Goal: Transaction & Acquisition: Purchase product/service

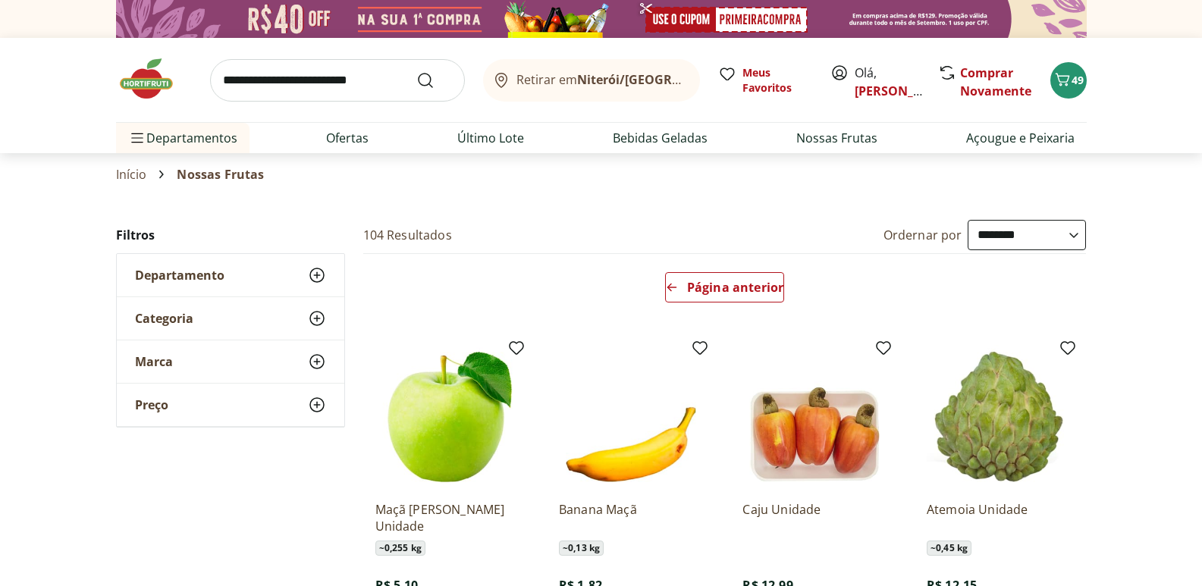
select select "**********"
click at [836, 146] on link "Nossas Frutas" at bounding box center [837, 138] width 81 height 18
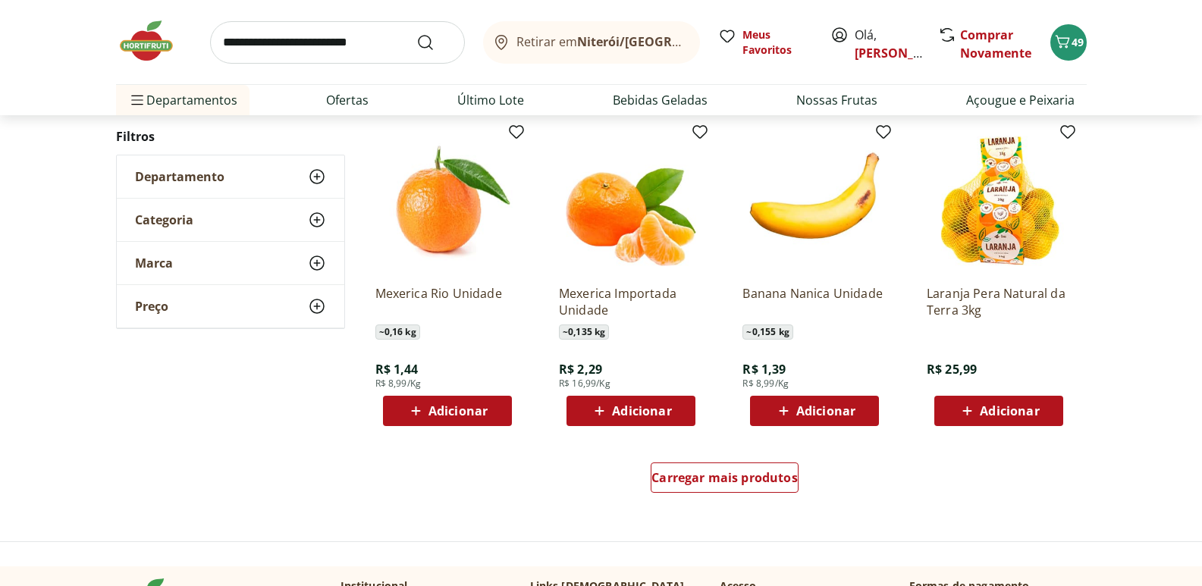
scroll to position [834, 0]
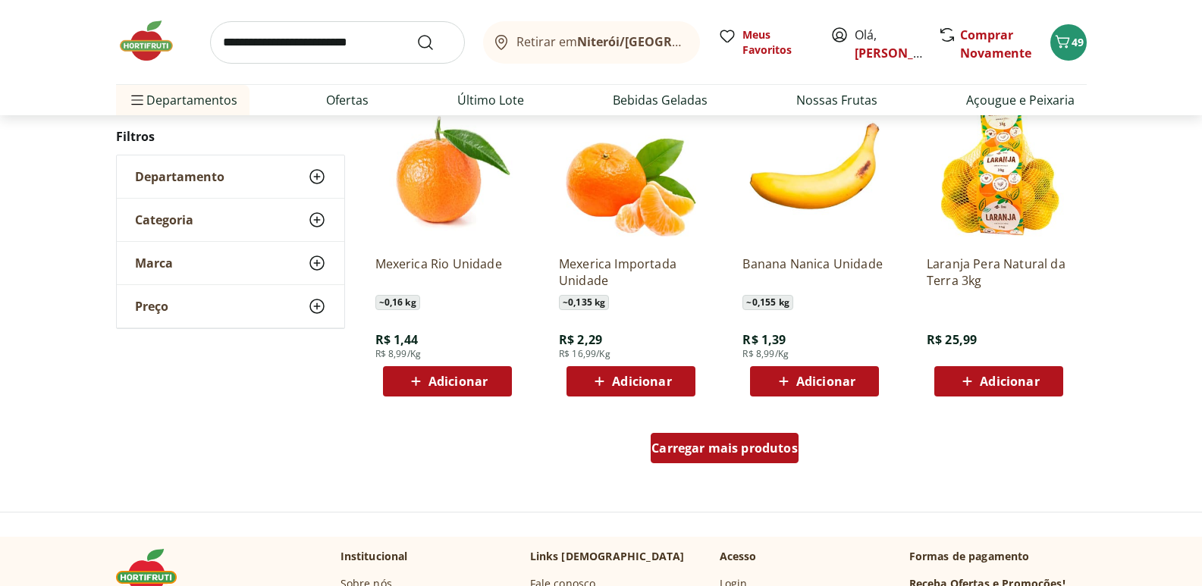
click at [761, 442] on span "Carregar mais produtos" at bounding box center [725, 448] width 146 height 12
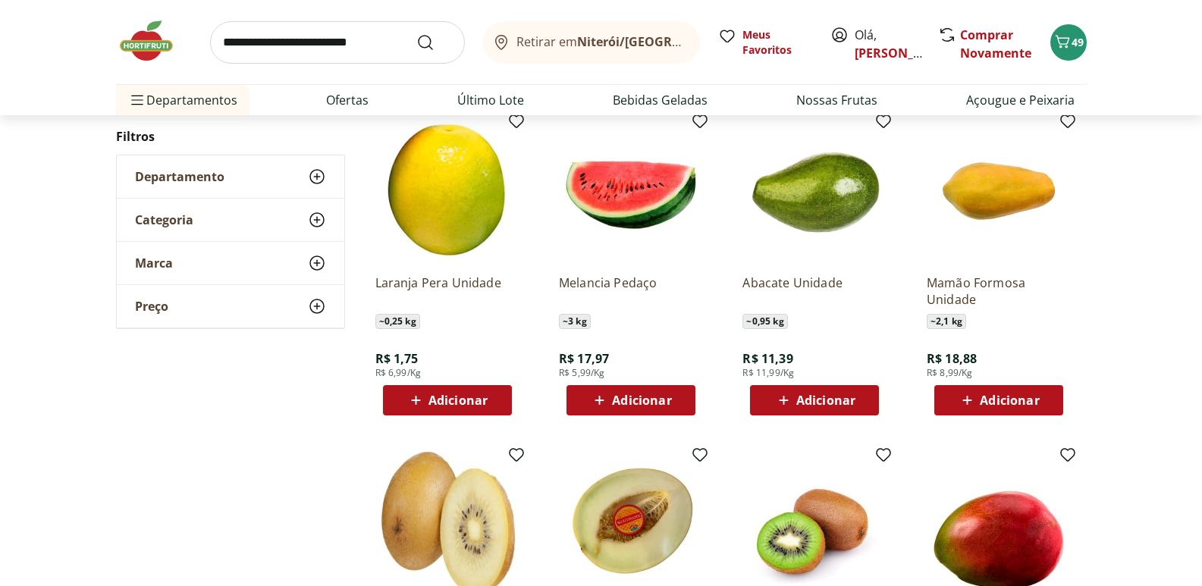
scroll to position [1138, 0]
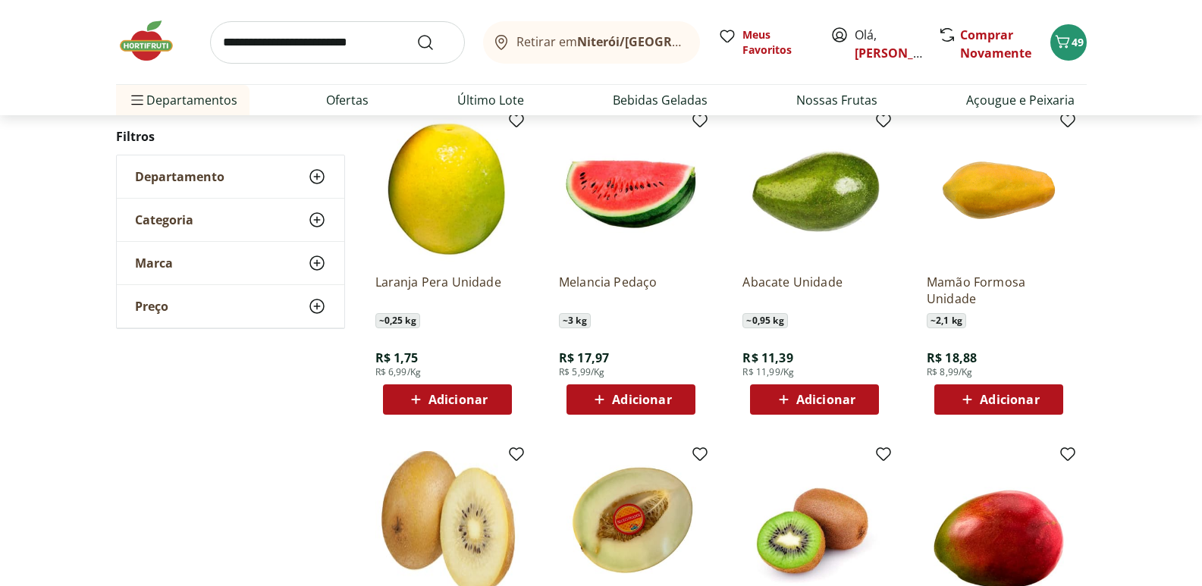
click at [794, 404] on span "Adicionar" at bounding box center [815, 400] width 81 height 18
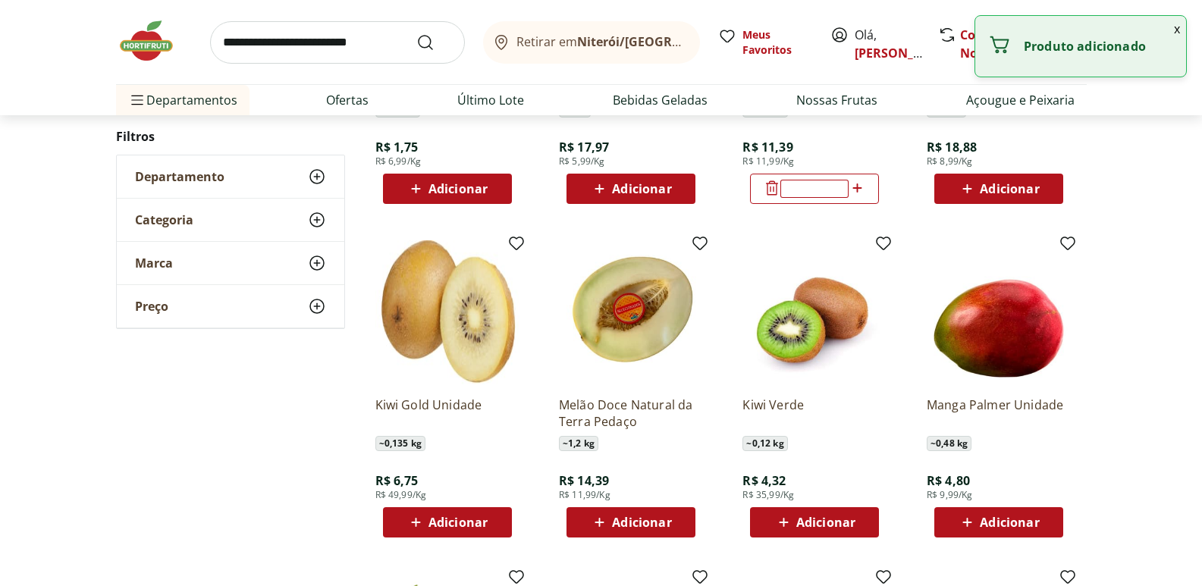
scroll to position [1365, 0]
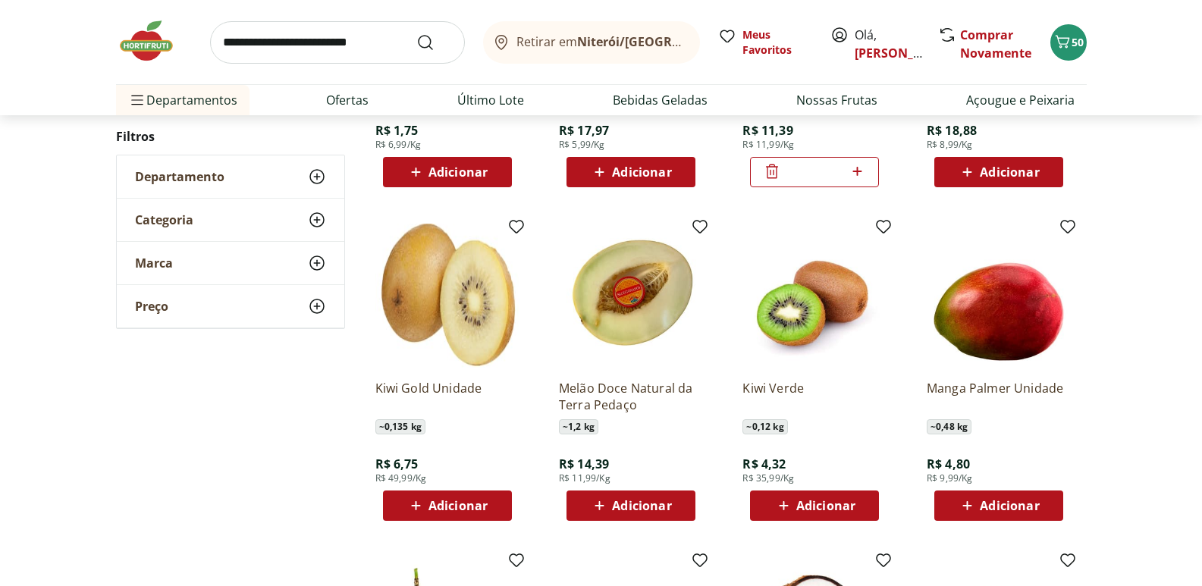
click at [804, 511] on span "Adicionar" at bounding box center [826, 506] width 59 height 12
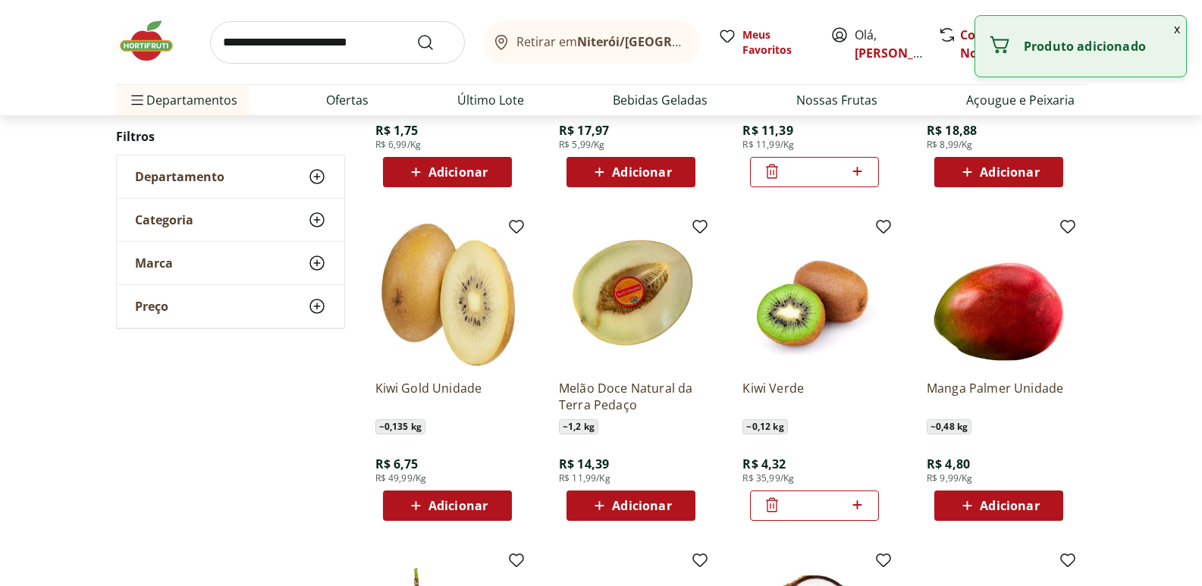
click at [857, 506] on icon at bounding box center [857, 505] width 9 height 9
type input "*"
click at [983, 512] on span "Adicionar" at bounding box center [1009, 506] width 59 height 12
click at [1039, 509] on icon at bounding box center [1041, 505] width 19 height 18
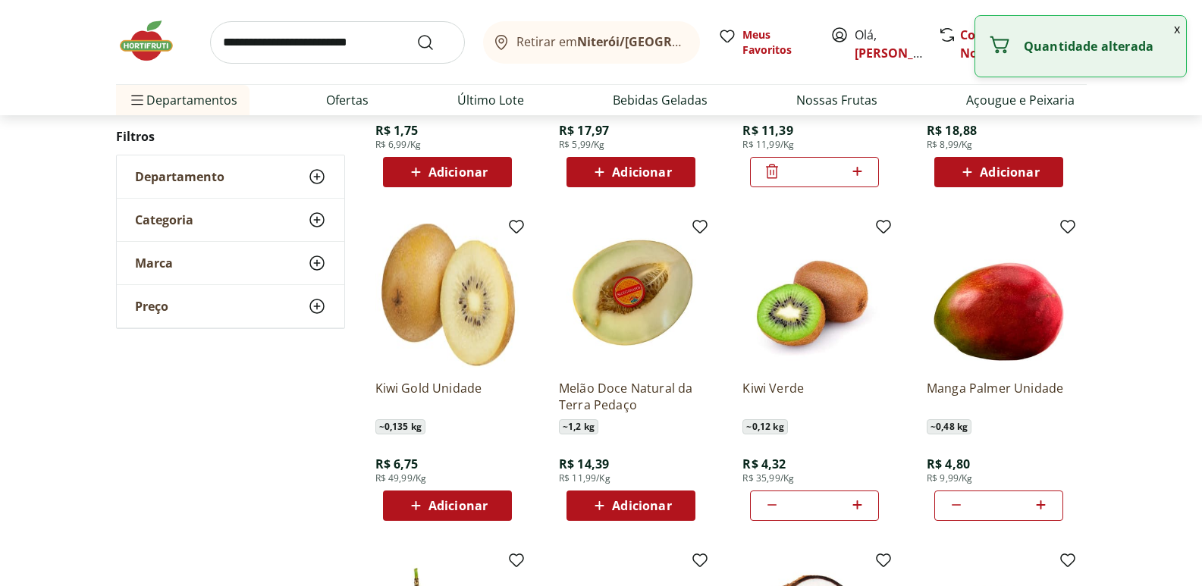
type input "*"
click at [861, 510] on icon at bounding box center [857, 505] width 19 height 18
type input "*"
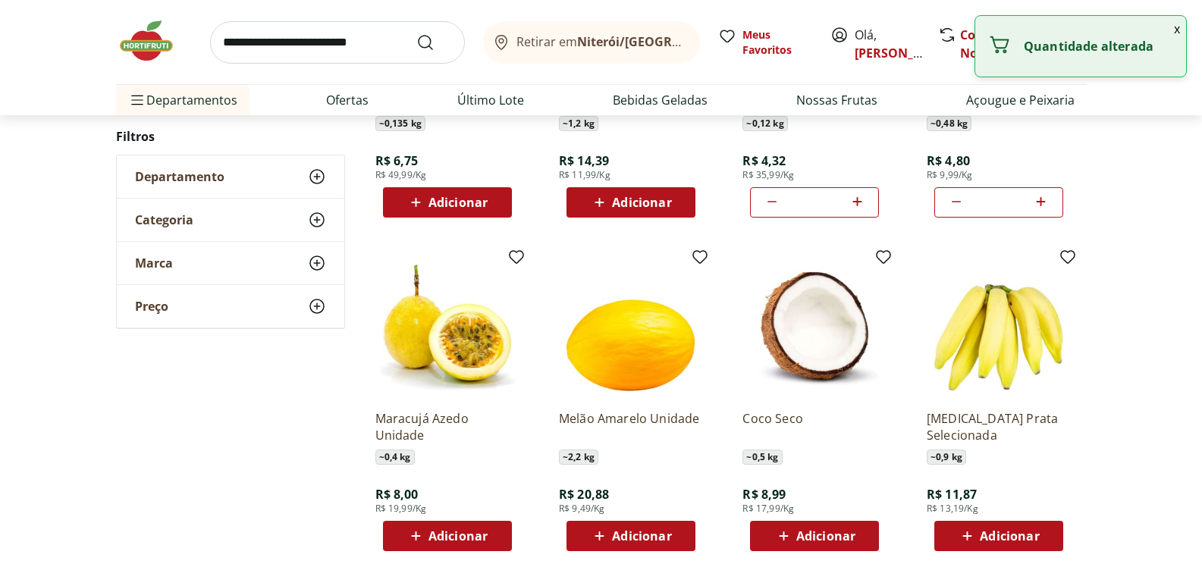
scroll to position [1745, 0]
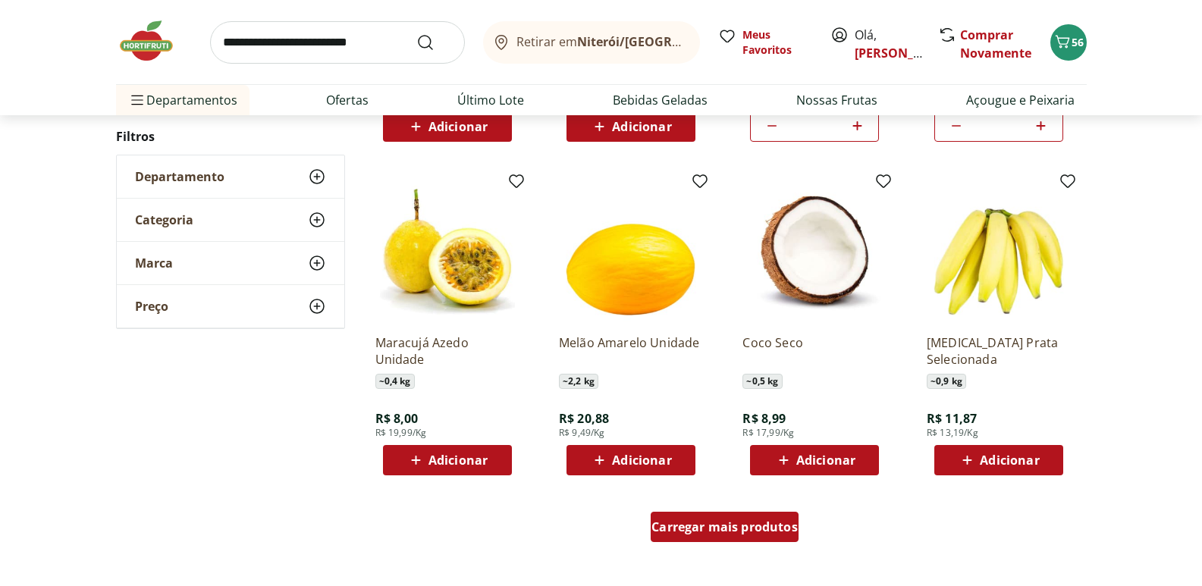
click at [734, 528] on span "Carregar mais produtos" at bounding box center [725, 527] width 146 height 12
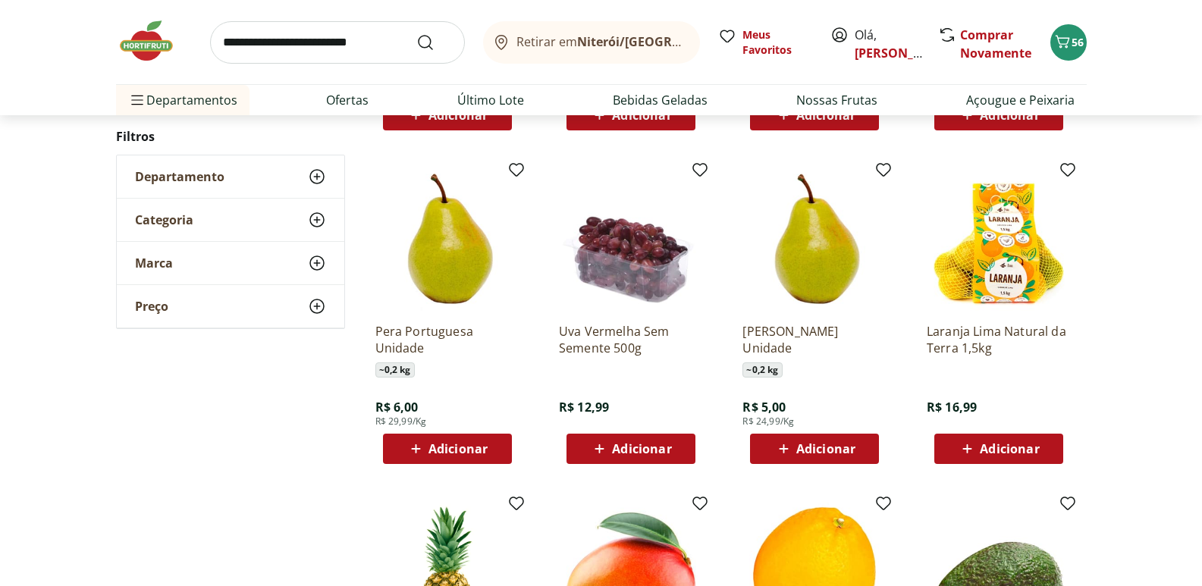
scroll to position [2428, 0]
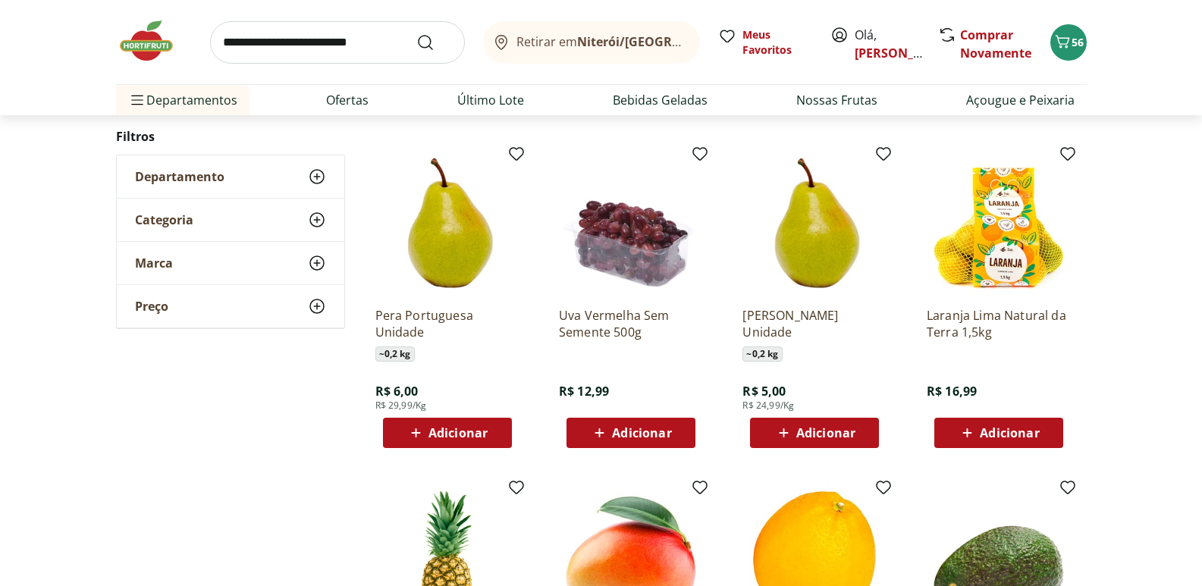
click at [345, 54] on input "search" at bounding box center [337, 42] width 255 height 42
type input "***"
click at [416, 33] on button "Submit Search" at bounding box center [434, 42] width 36 height 18
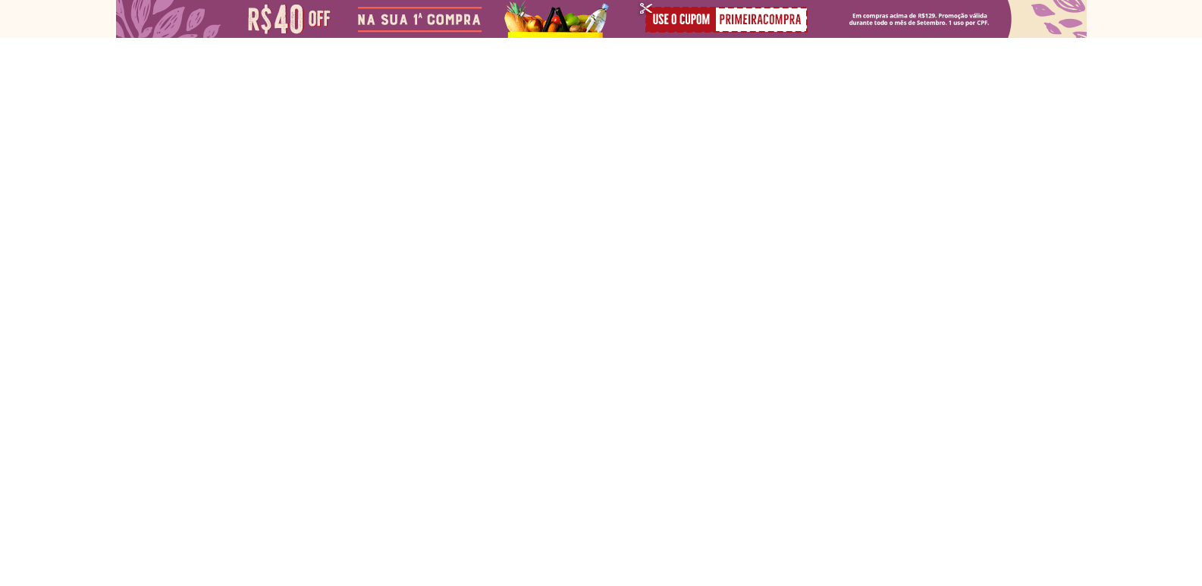
select select "**********"
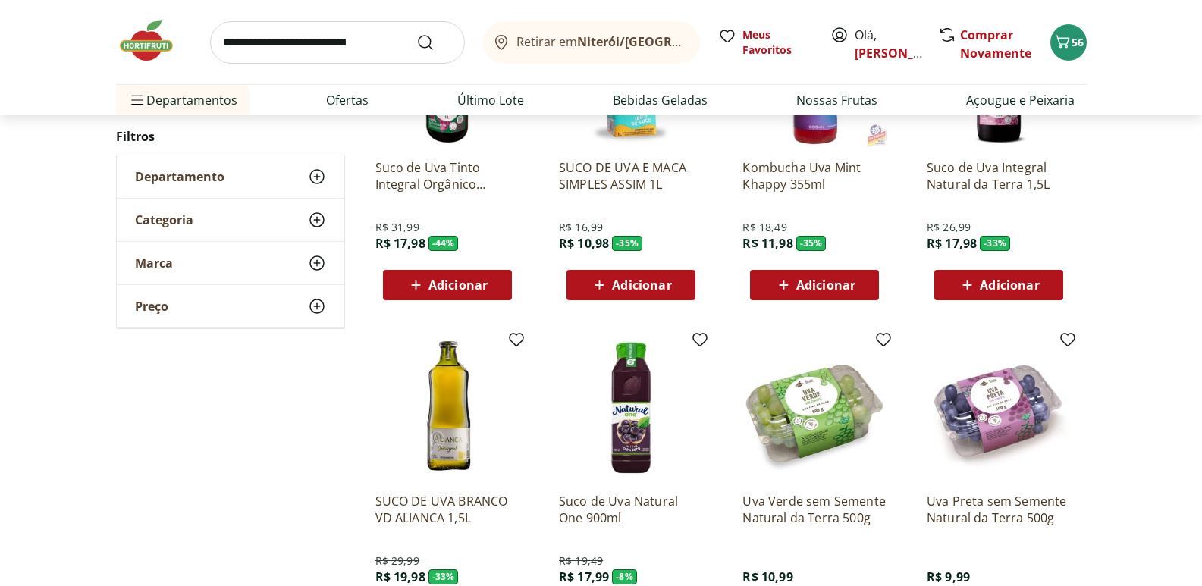
scroll to position [455, 0]
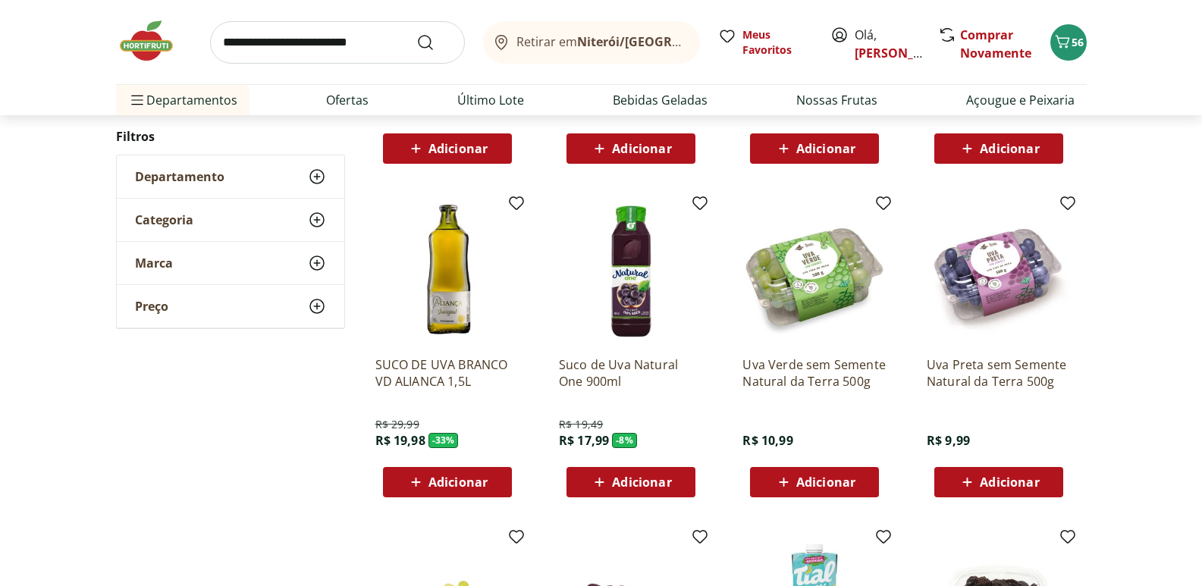
click at [831, 477] on span "Adicionar" at bounding box center [826, 482] width 59 height 12
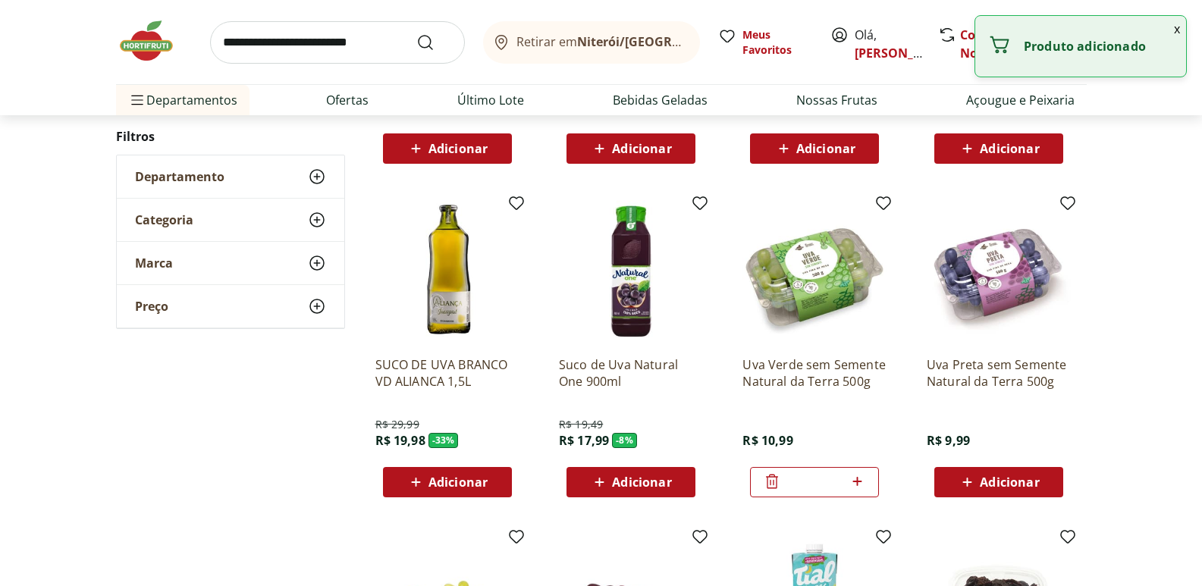
click at [949, 498] on div "Uva Preta sem Semente Natural da Terra 500g R$ 9,99 Adicionar" at bounding box center [999, 349] width 168 height 322
click at [950, 490] on div "Adicionar" at bounding box center [999, 482] width 105 height 27
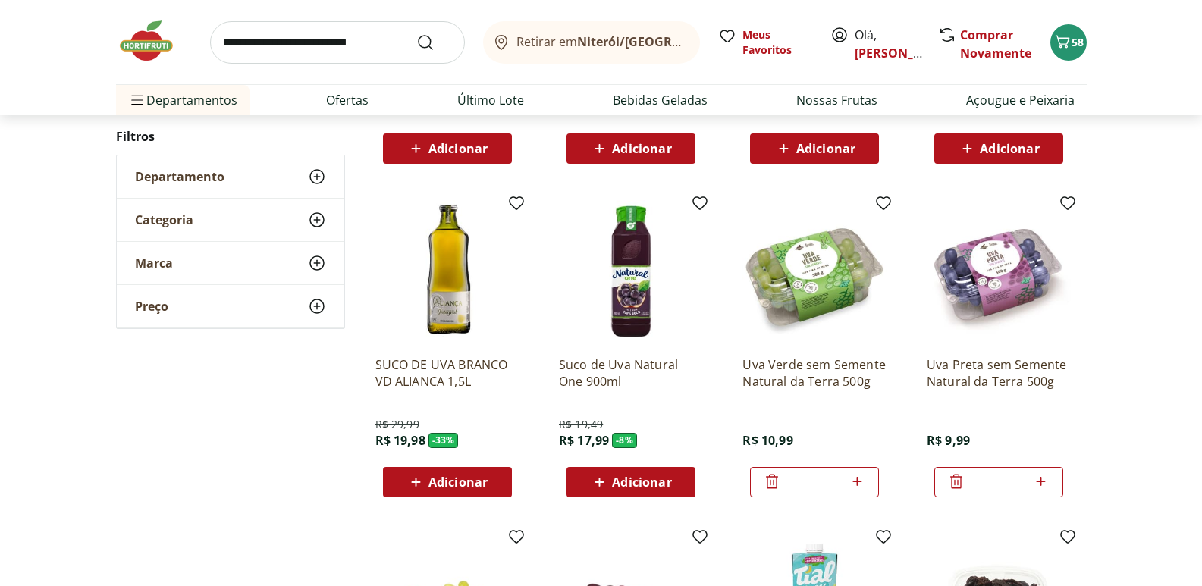
click at [331, 43] on input "search" at bounding box center [337, 42] width 255 height 42
type input "******"
click at [416, 33] on button "Submit Search" at bounding box center [434, 42] width 36 height 18
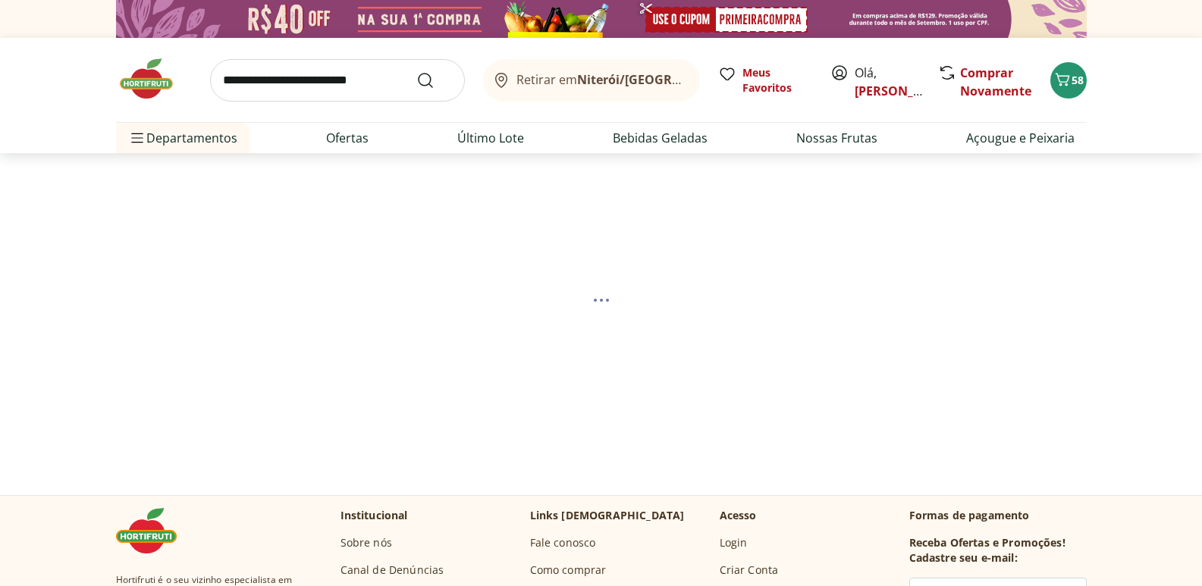
select select "**********"
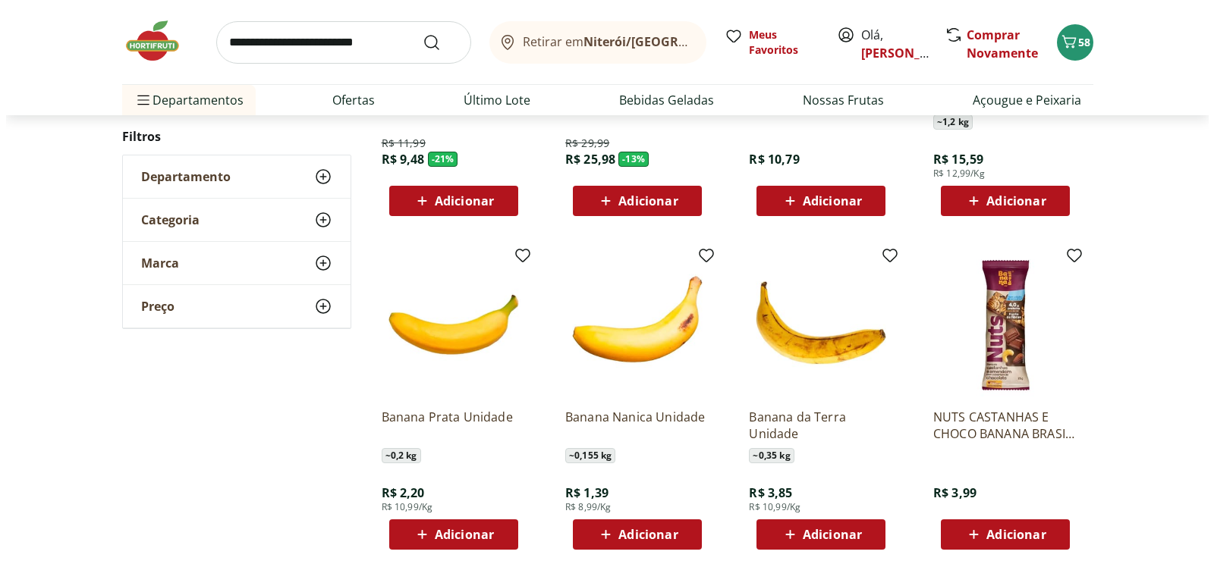
scroll to position [759, 0]
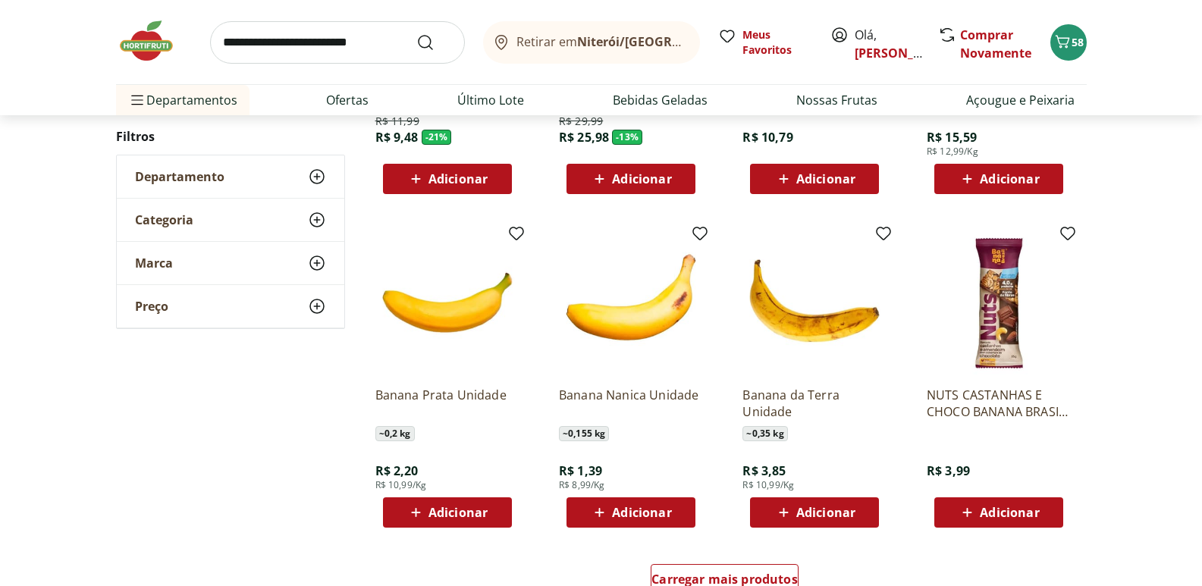
click at [489, 522] on div "Adicionar" at bounding box center [447, 512] width 105 height 27
click at [1073, 40] on span "59" at bounding box center [1078, 42] width 12 height 14
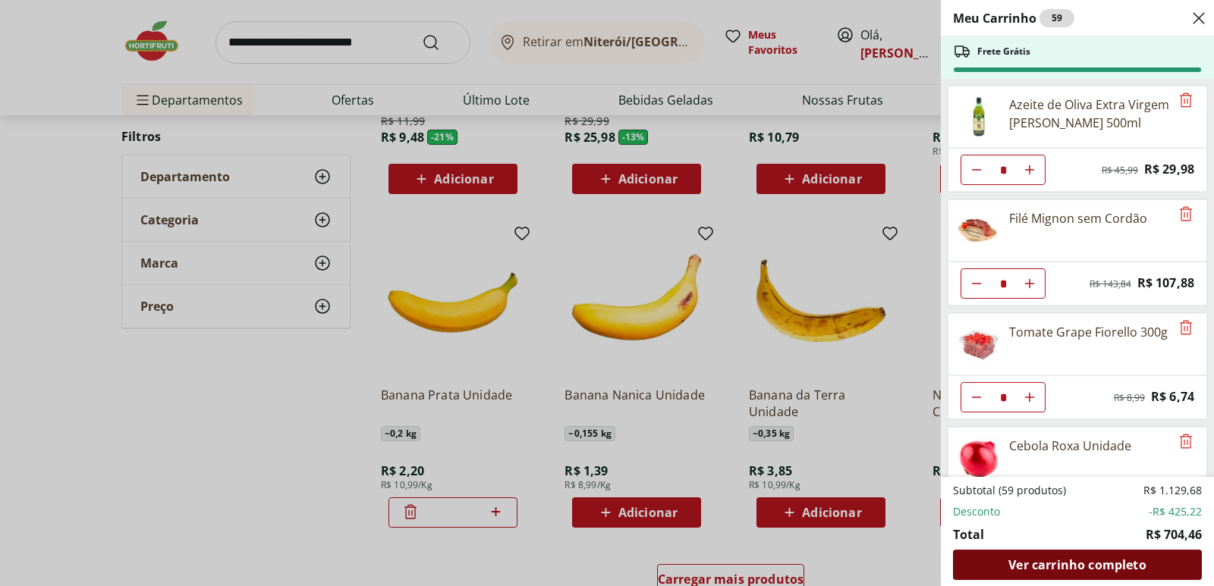
click at [1013, 565] on span "Ver carrinho completo" at bounding box center [1076, 565] width 137 height 12
